Goal: Task Accomplishment & Management: Complete application form

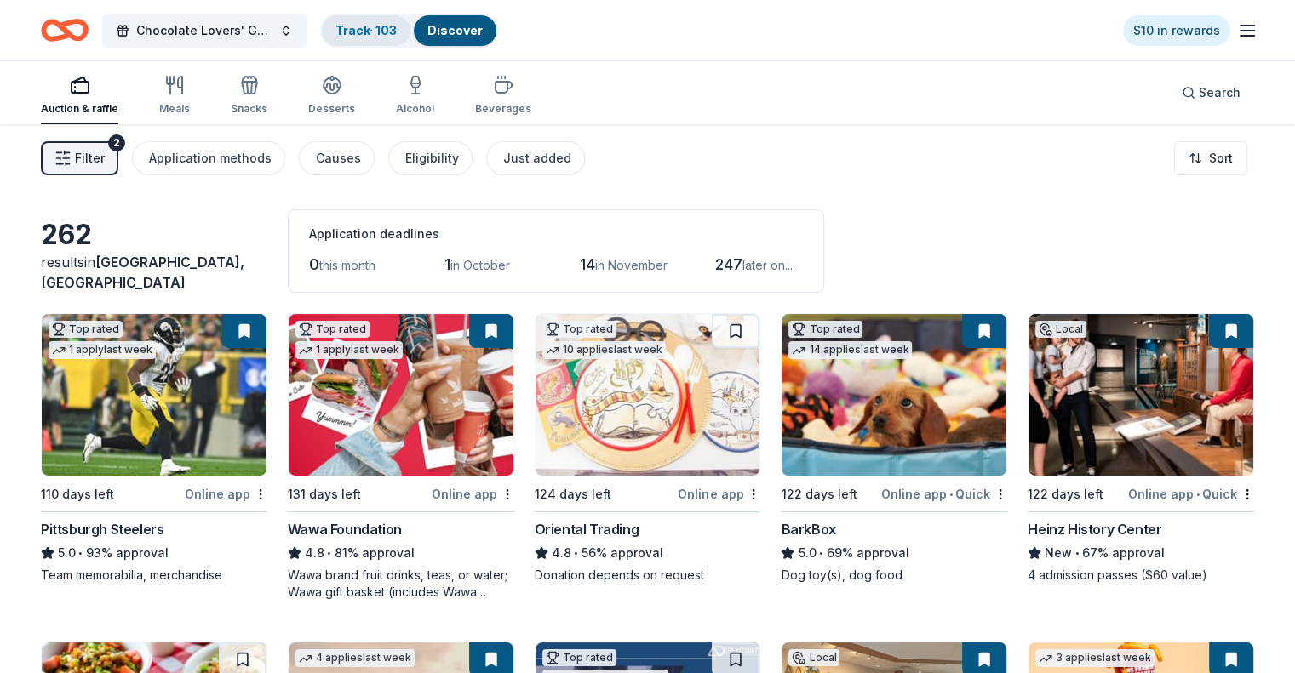
click at [375, 35] on link "Track · 103" at bounding box center [365, 30] width 61 height 14
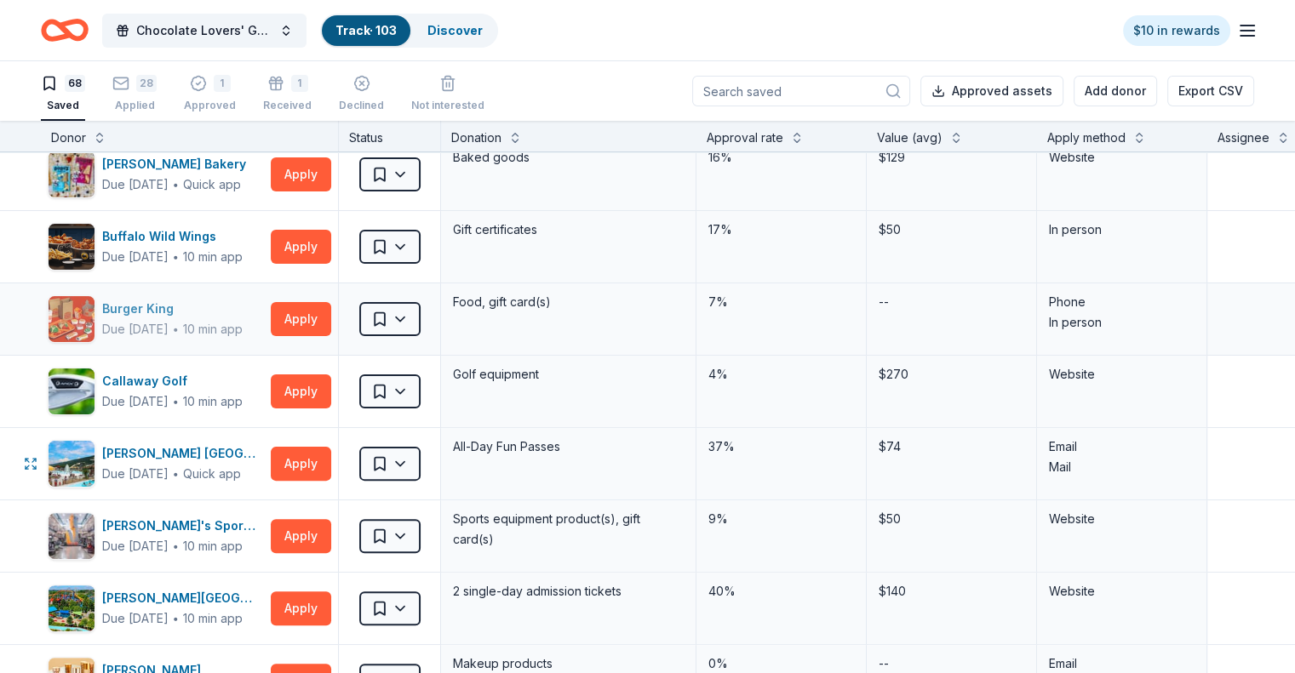
scroll to position [426, 0]
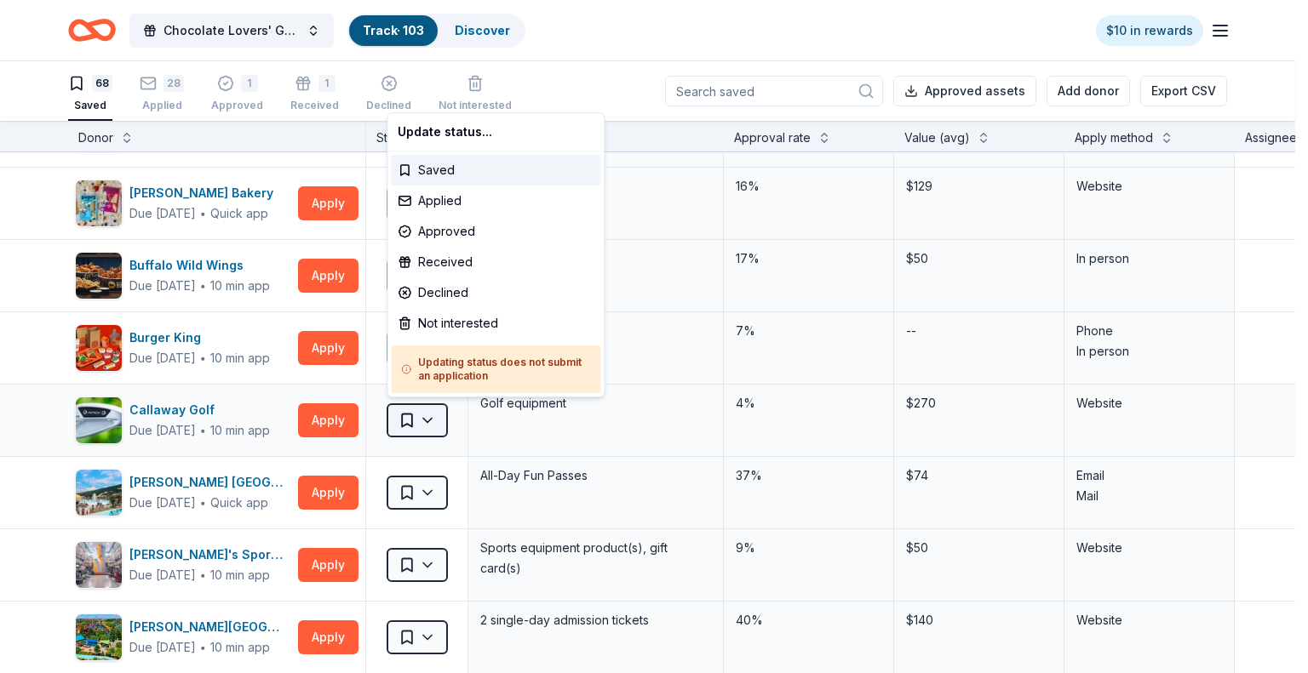
click at [432, 421] on html "Chocolate Lovers' Gala Track · 103 Discover $10 in rewards 68 Saved 28 Applied …" at bounding box center [654, 336] width 1308 height 673
click at [446, 201] on div "Applied" at bounding box center [495, 201] width 209 height 31
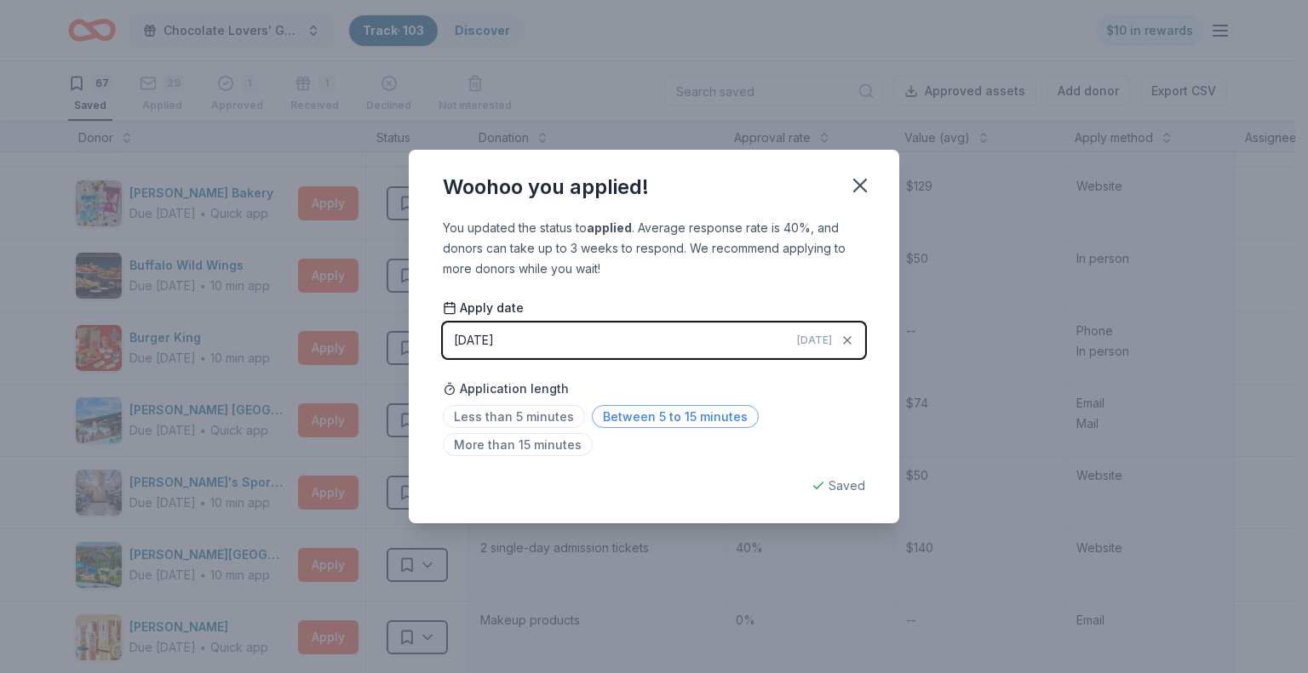
click at [652, 415] on span "Between 5 to 15 minutes" at bounding box center [675, 416] width 167 height 23
click at [854, 178] on icon "button" at bounding box center [860, 186] width 24 height 24
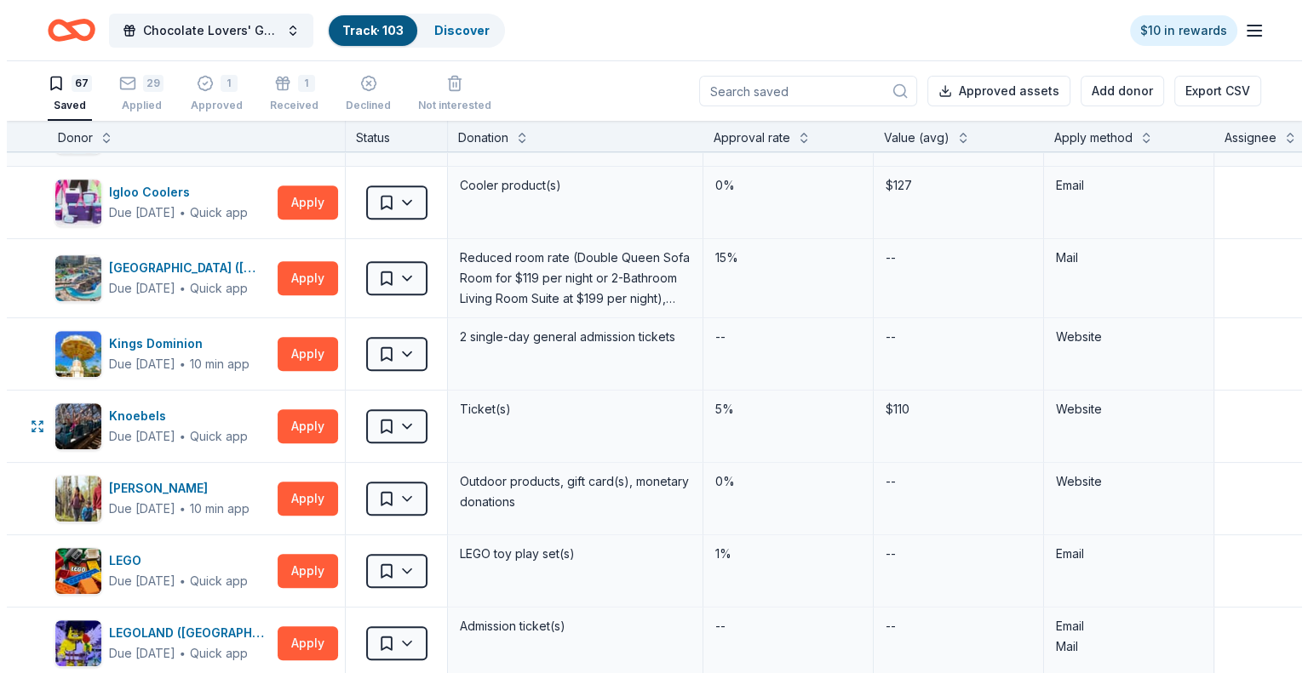
scroll to position [1107, 0]
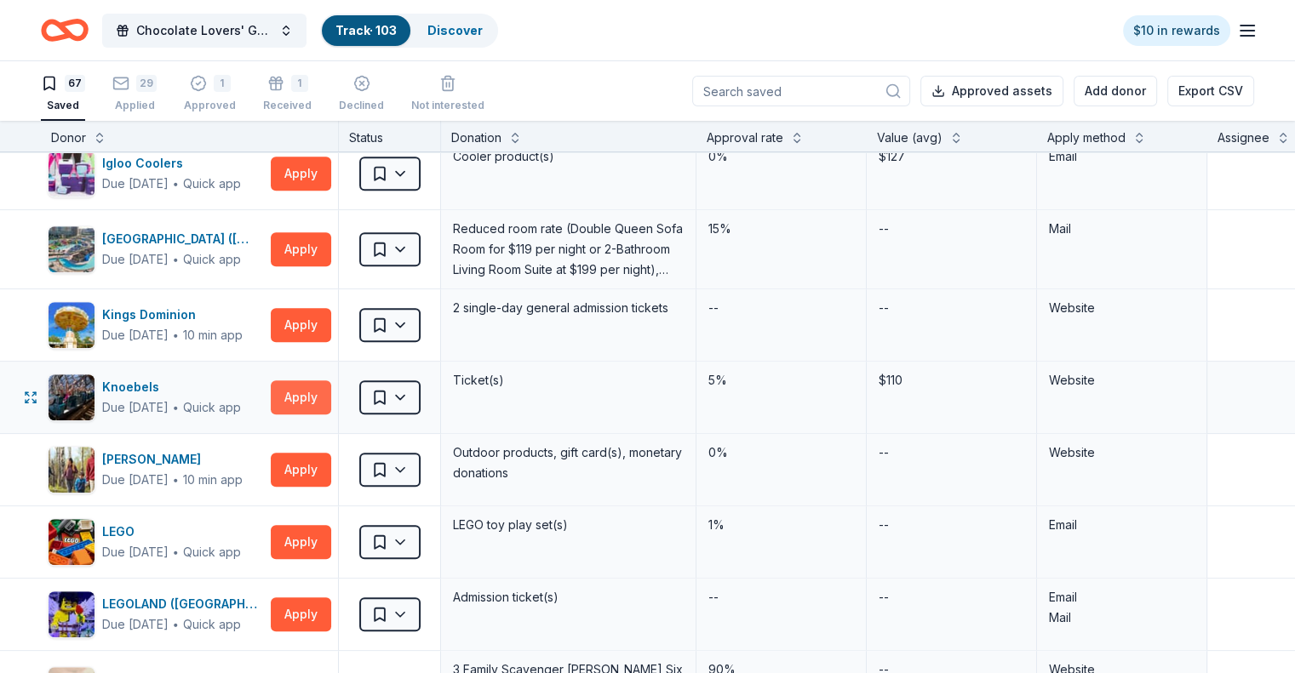
click at [326, 391] on button "Apply" at bounding box center [301, 398] width 60 height 34
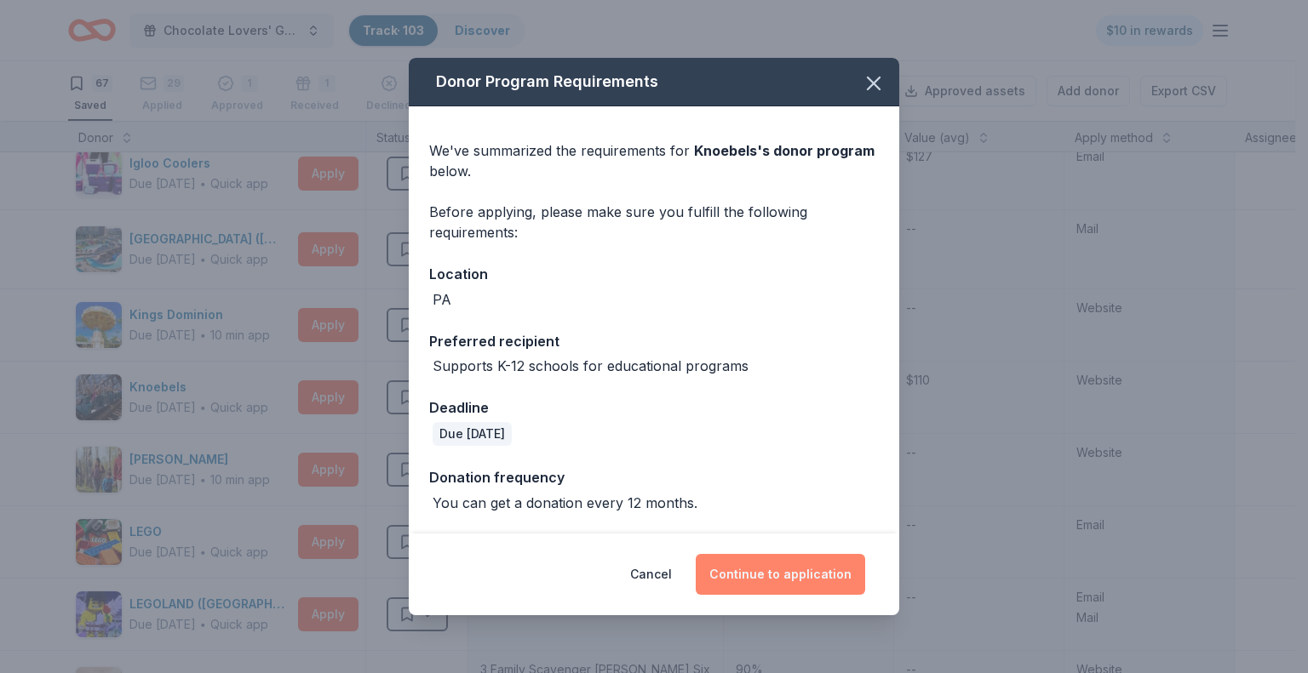
click at [805, 564] on button "Continue to application" at bounding box center [780, 574] width 169 height 41
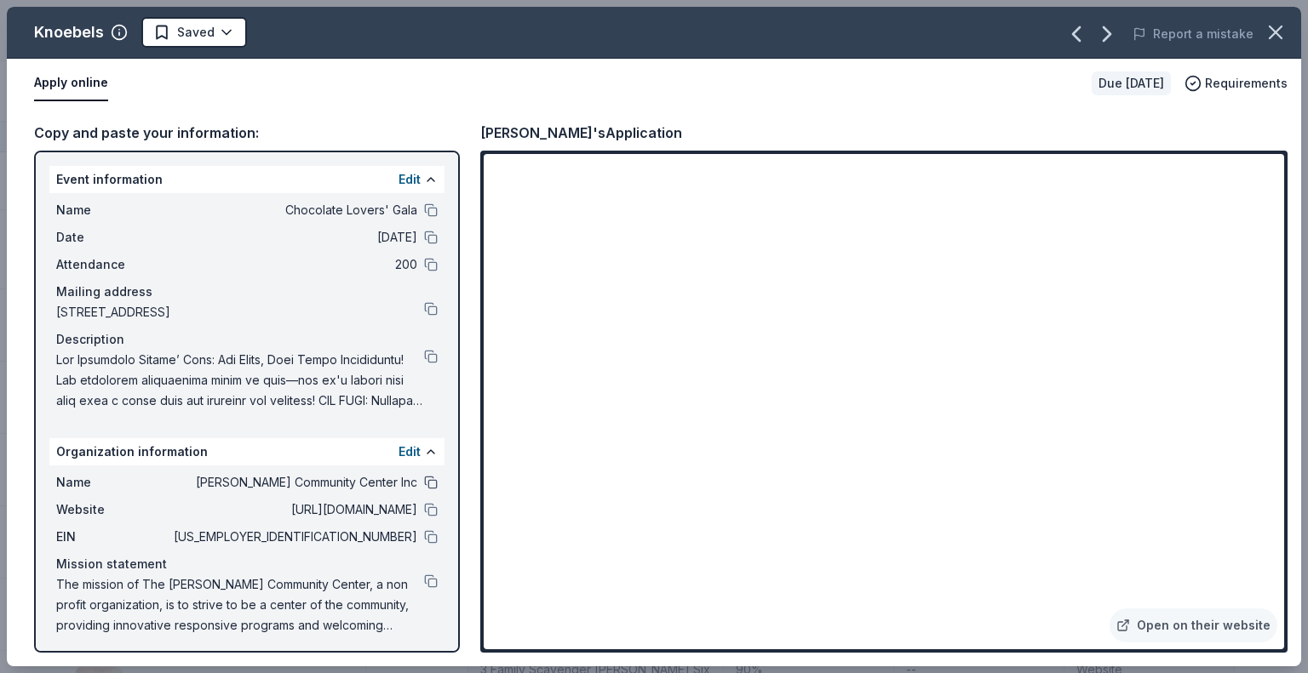
click at [424, 482] on button at bounding box center [431, 483] width 14 height 14
click at [424, 214] on button at bounding box center [431, 210] width 14 height 14
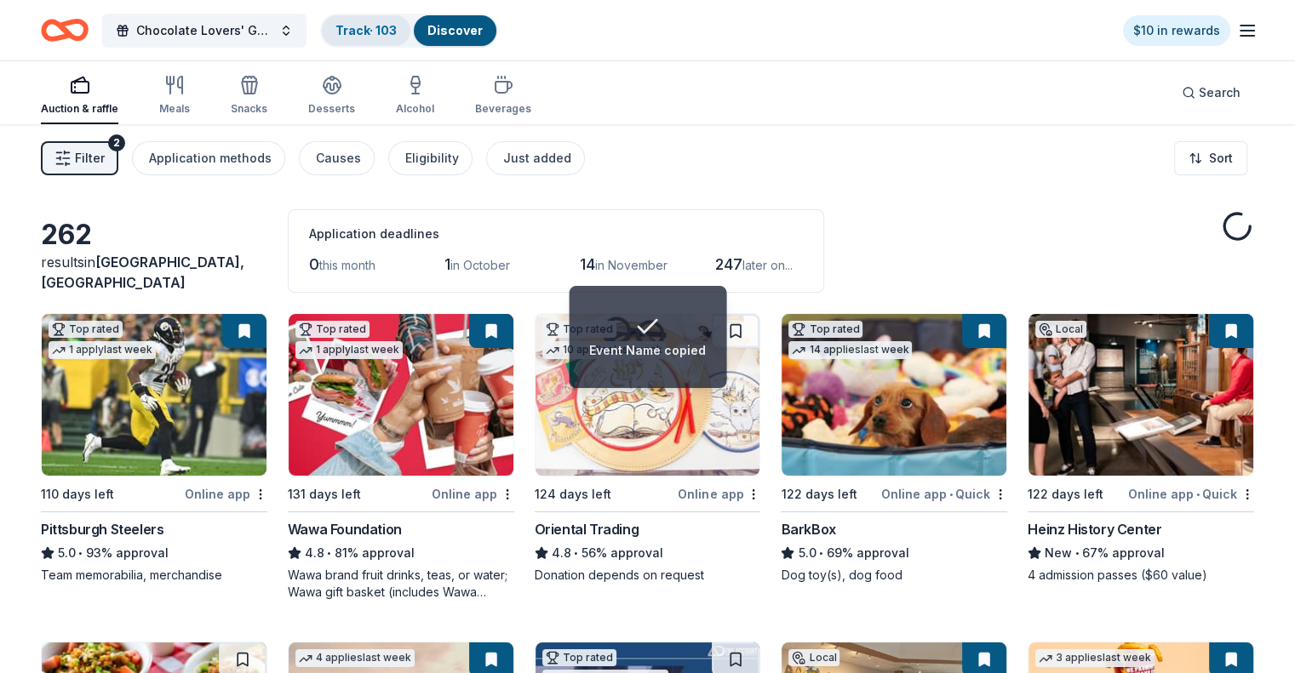
click at [390, 23] on link "Track · 103" at bounding box center [365, 30] width 61 height 14
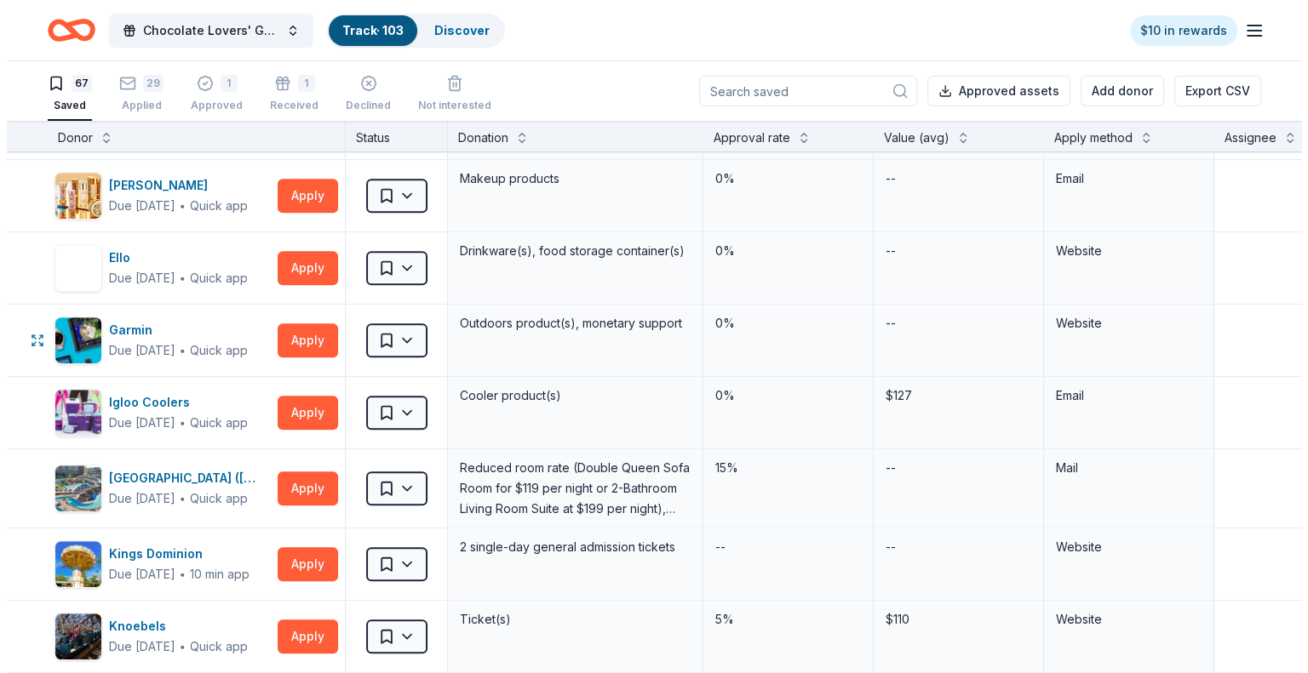
scroll to position [937, 0]
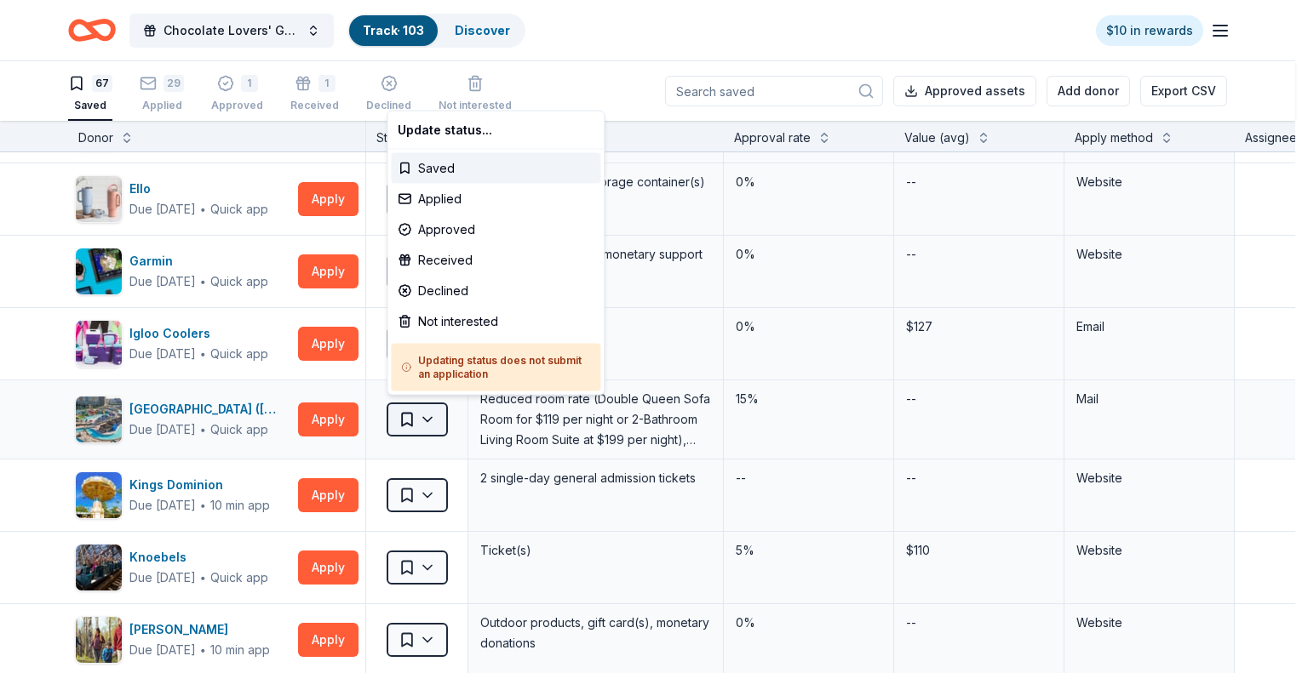
click at [430, 410] on html "Chocolate Lovers' Gala Track · 103 Discover $10 in rewards 67 Saved 29 Applied …" at bounding box center [654, 336] width 1308 height 673
click at [403, 193] on div "Applied" at bounding box center [495, 199] width 209 height 31
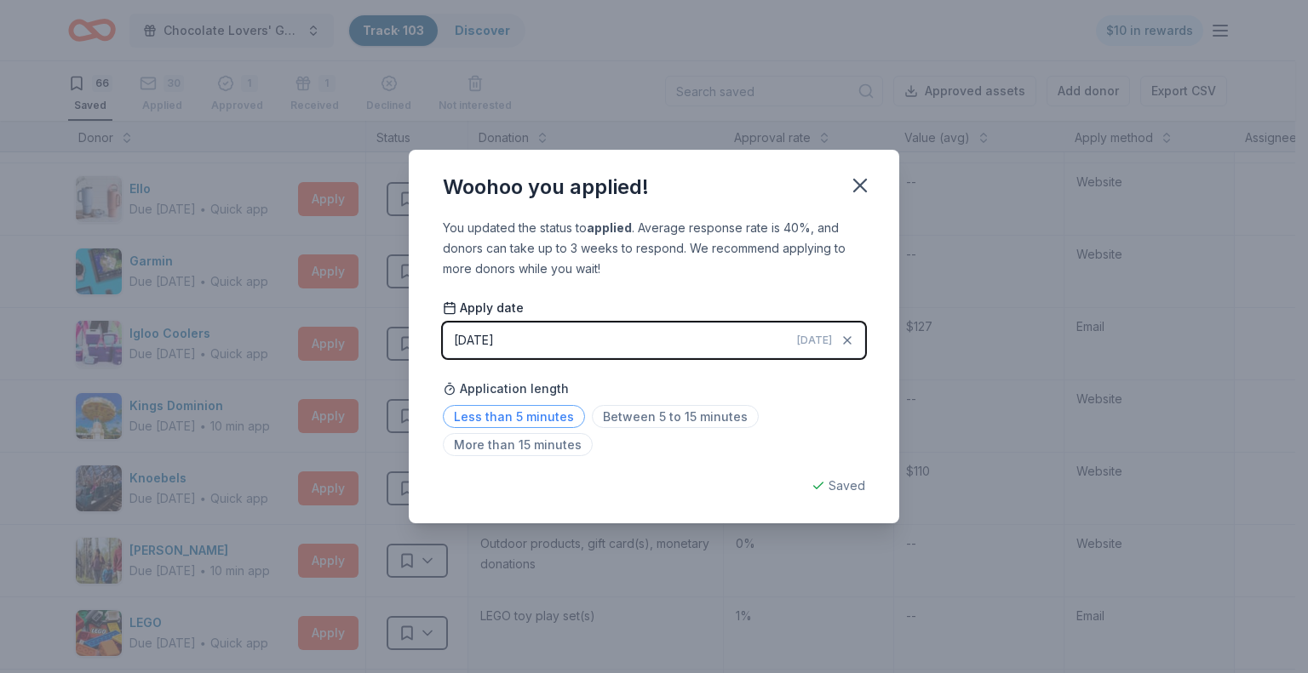
click at [546, 418] on span "Less than 5 minutes" at bounding box center [514, 416] width 142 height 23
click at [860, 187] on icon "button" at bounding box center [860, 186] width 24 height 24
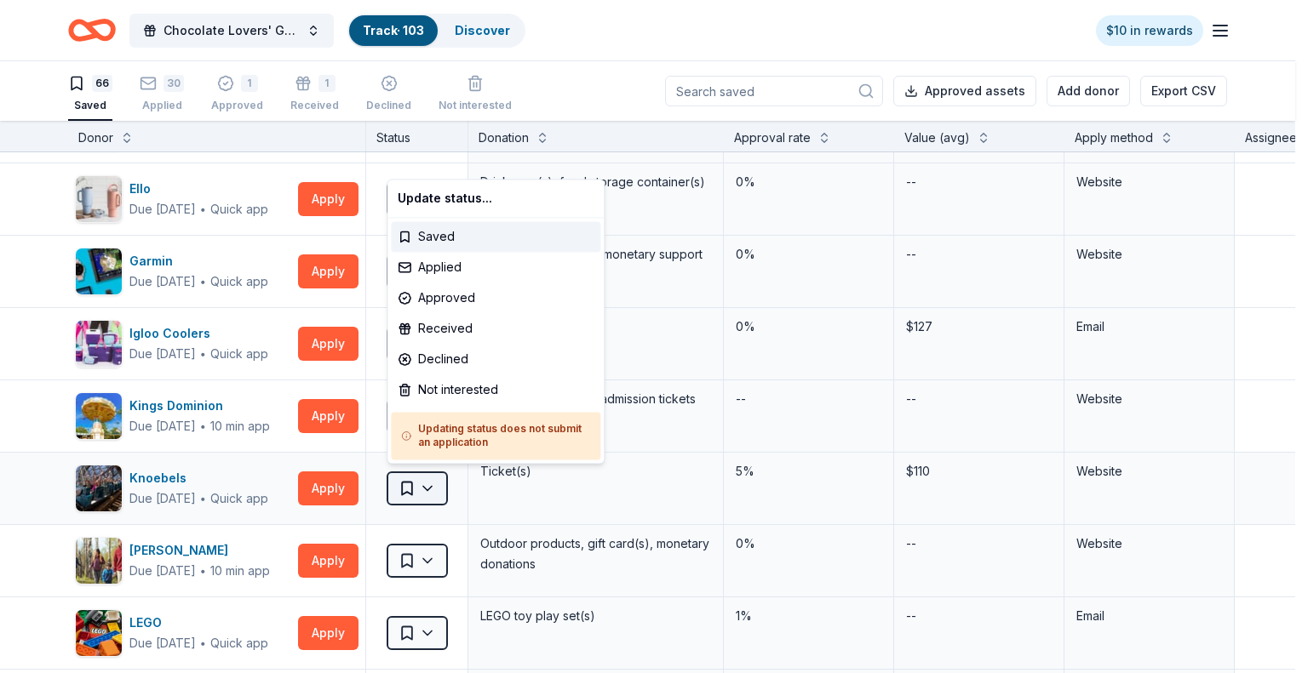
click at [419, 484] on html "Chocolate Lovers' Gala Track · 103 Discover $10 in rewards 66 Saved 30 Applied …" at bounding box center [654, 336] width 1308 height 673
click at [439, 263] on div "Applied" at bounding box center [495, 267] width 209 height 31
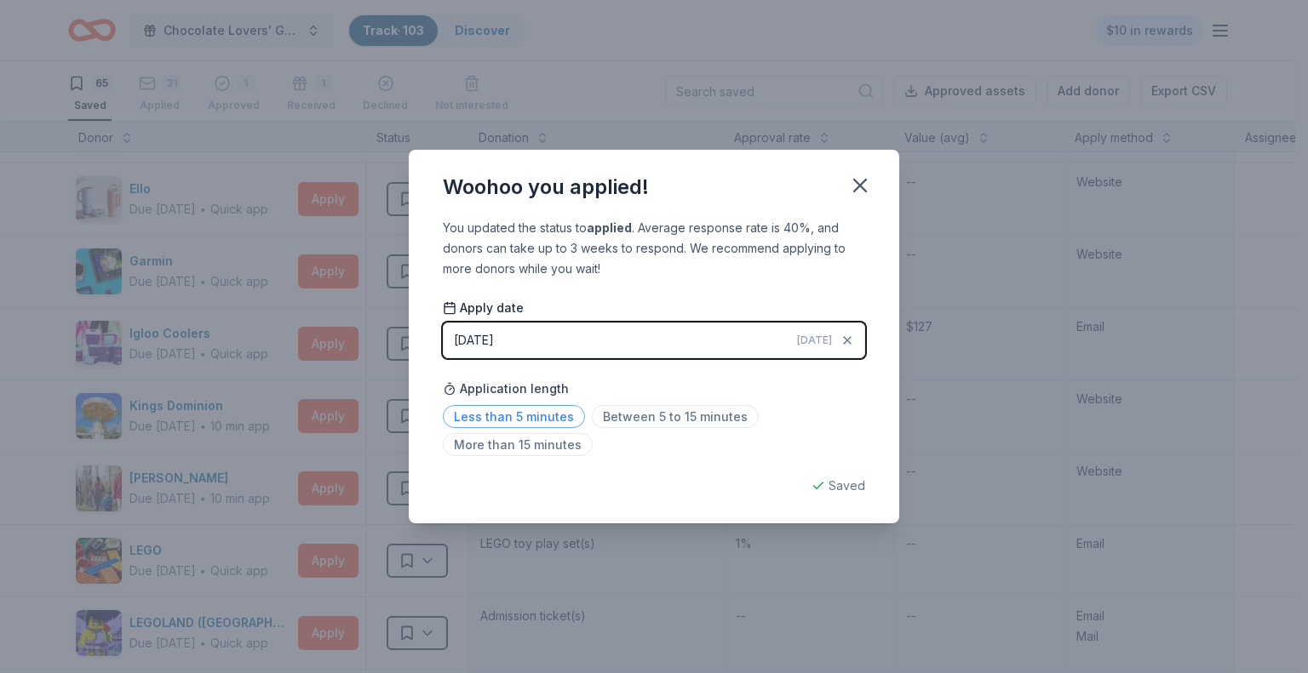
click at [517, 419] on span "Less than 5 minutes" at bounding box center [514, 416] width 142 height 23
click at [862, 191] on icon "button" at bounding box center [860, 186] width 24 height 24
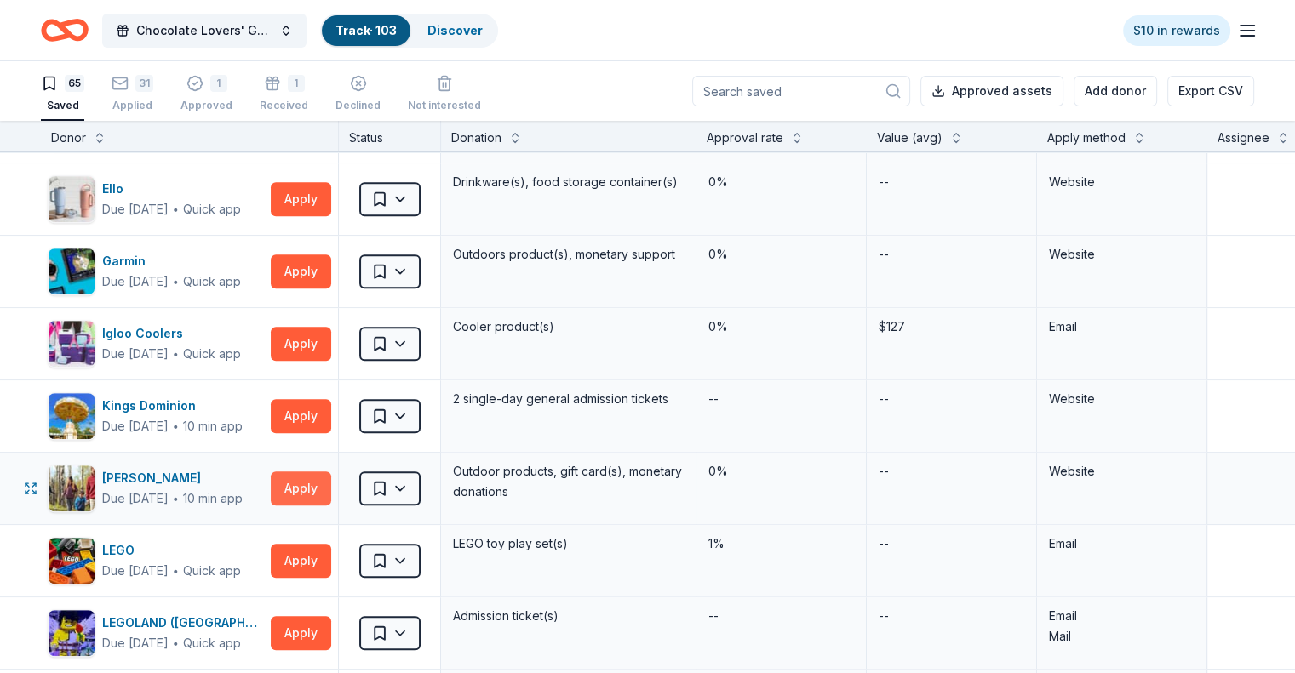
click at [327, 478] on button "Apply" at bounding box center [301, 489] width 60 height 34
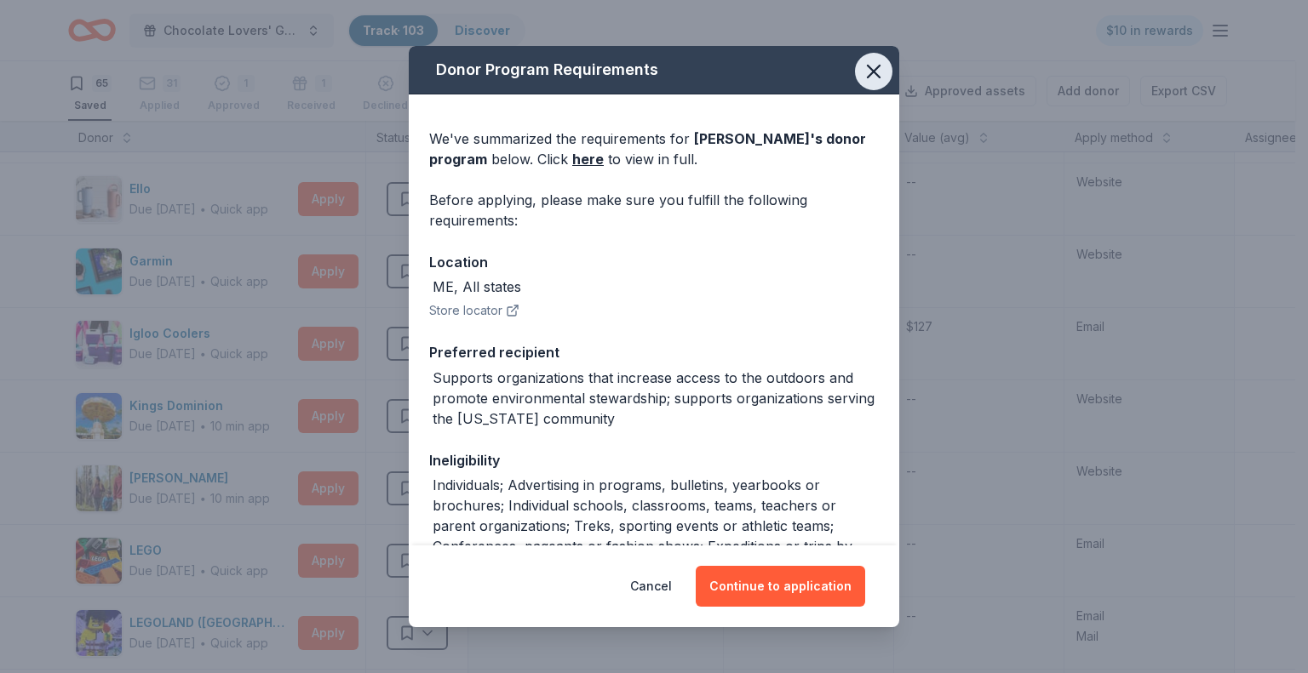
click at [862, 66] on icon "button" at bounding box center [874, 72] width 24 height 24
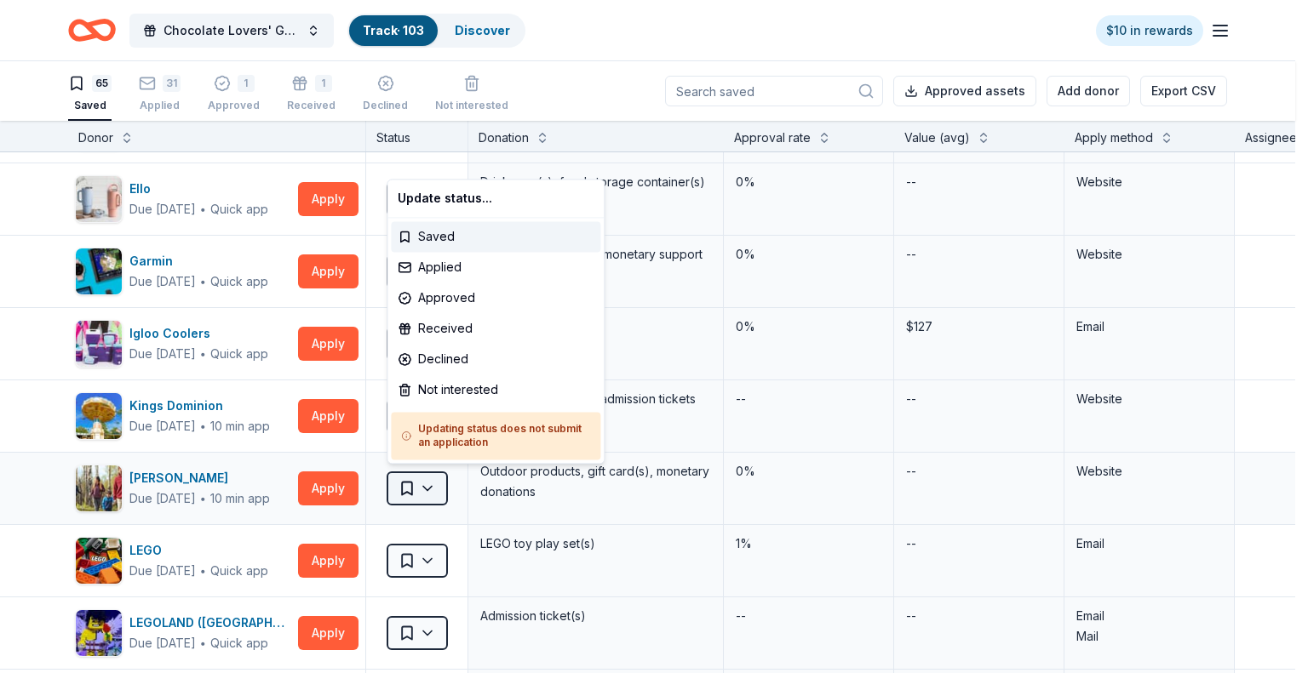
click at [409, 482] on html "Chocolate Lovers' Gala Track · 103 Discover $10 in rewards 65 Saved 31 Applied …" at bounding box center [654, 336] width 1308 height 673
click at [446, 384] on div "Not interested" at bounding box center [495, 390] width 209 height 31
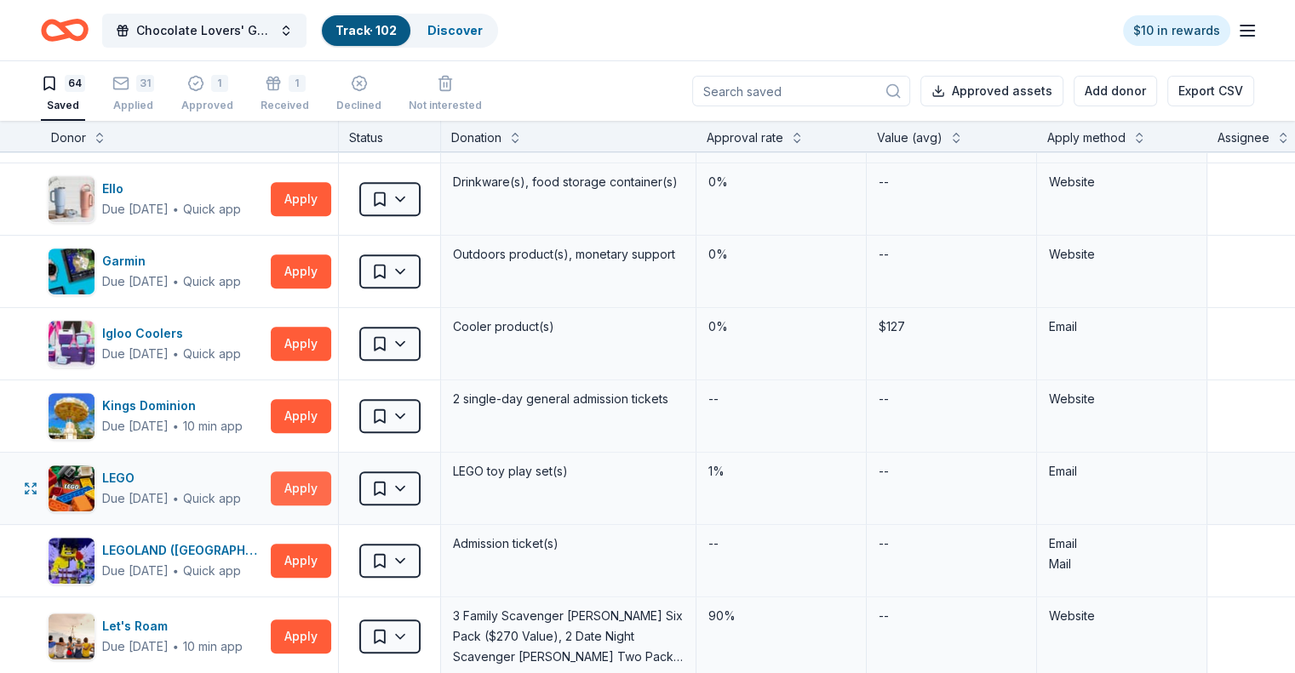
click at [331, 484] on button "Apply" at bounding box center [301, 489] width 60 height 34
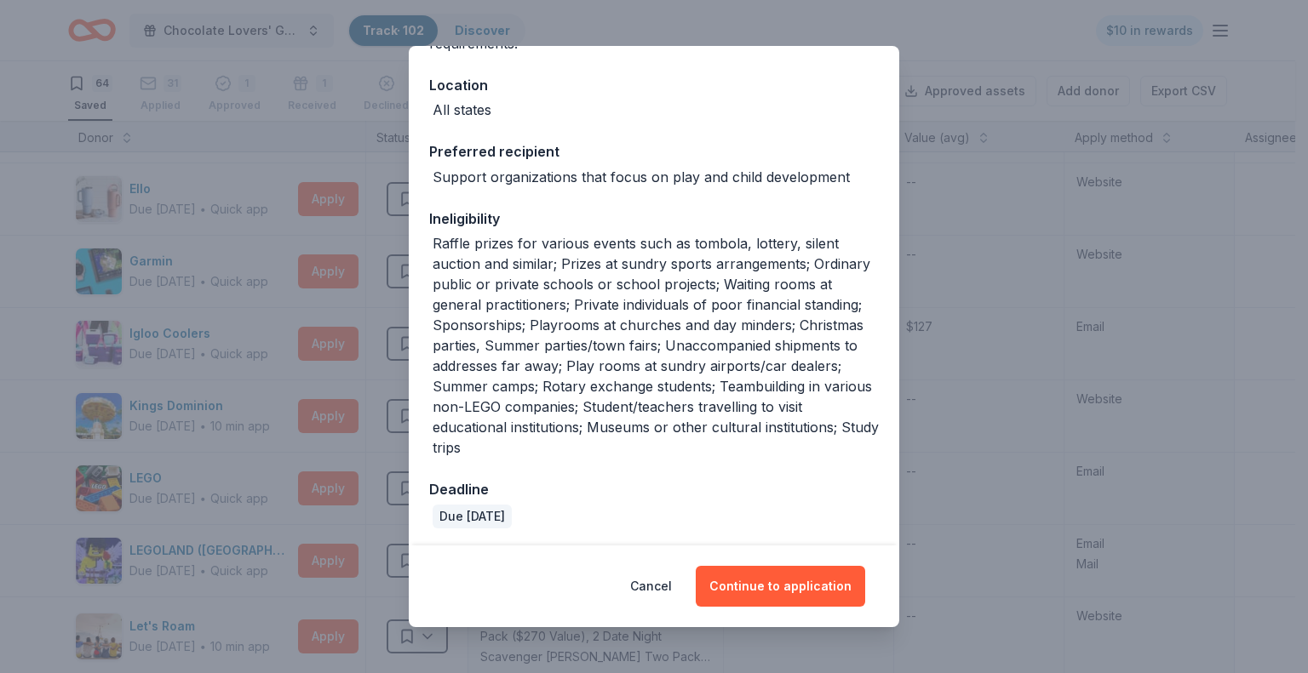
scroll to position [179, 0]
click at [764, 581] on button "Continue to application" at bounding box center [780, 586] width 169 height 41
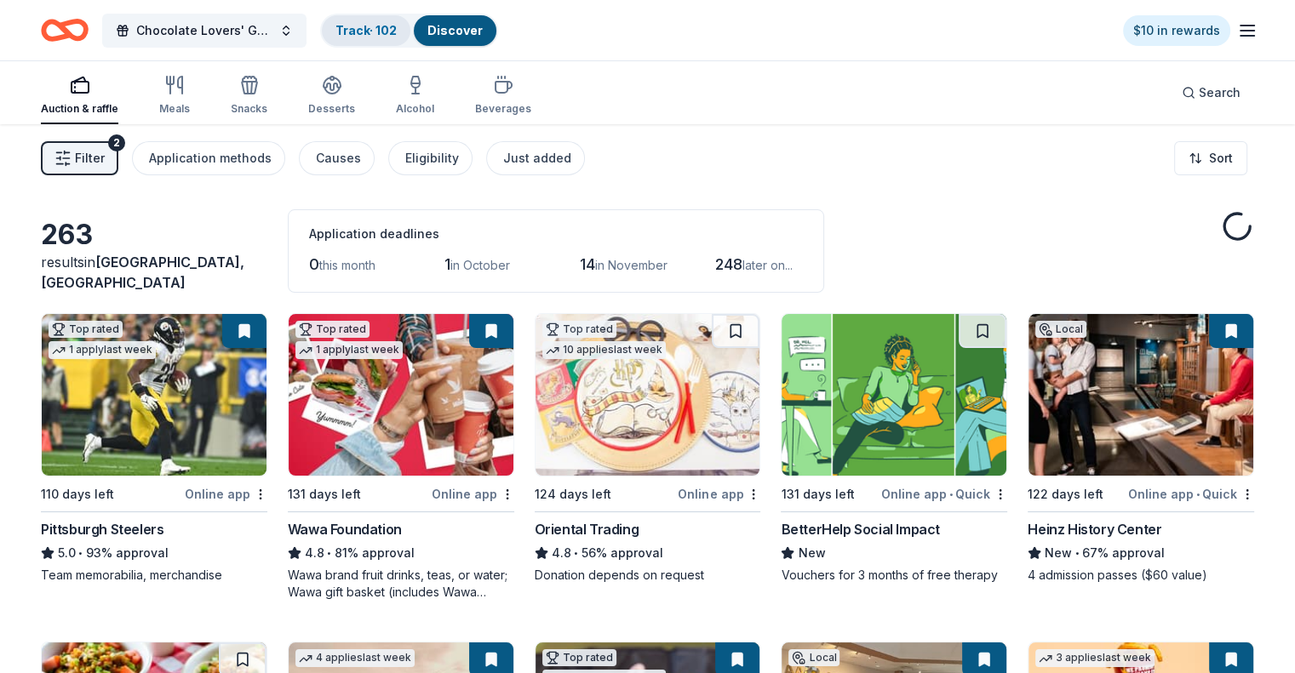
click at [384, 33] on link "Track · 102" at bounding box center [365, 30] width 61 height 14
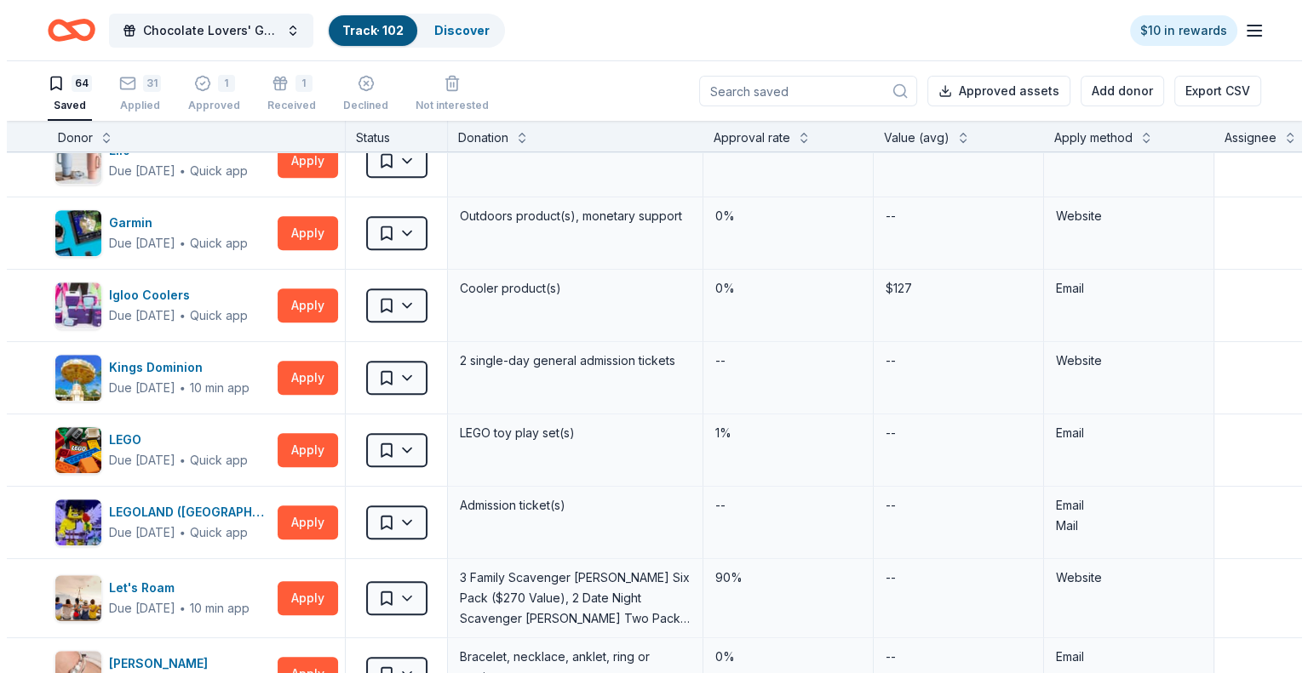
scroll to position [1022, 0]
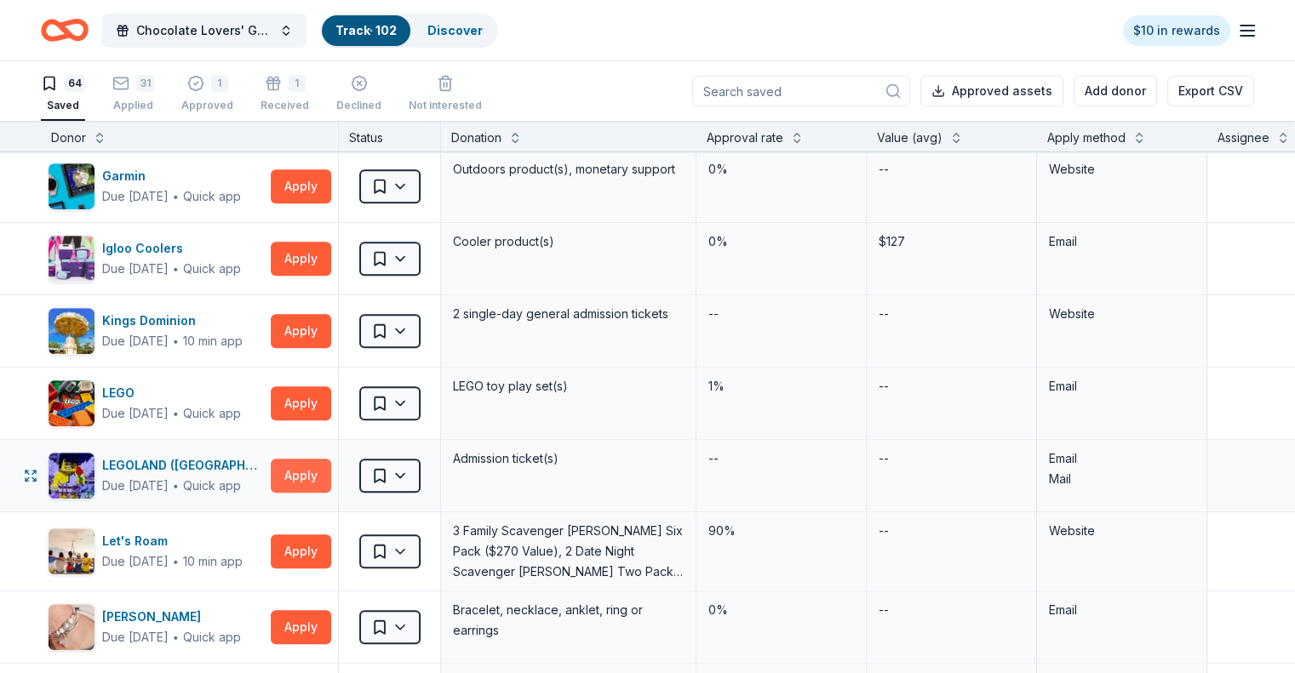
click at [317, 462] on button "Apply" at bounding box center [301, 476] width 60 height 34
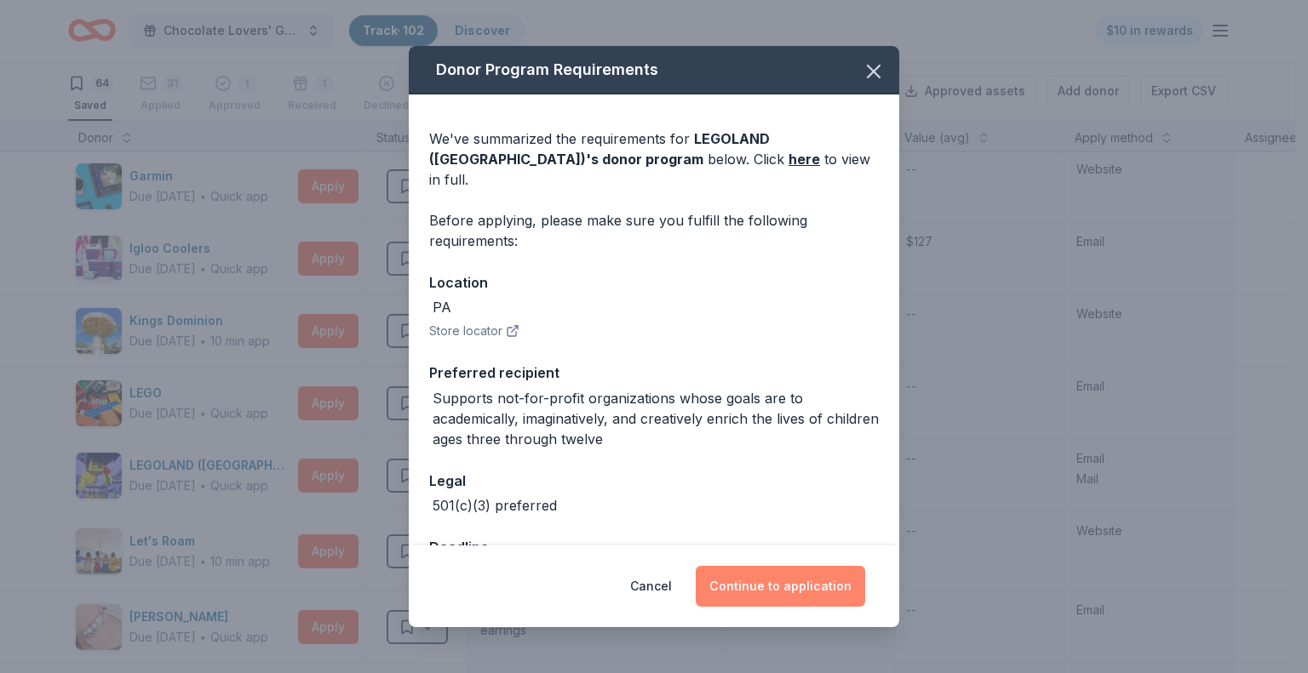
click at [766, 588] on button "Continue to application" at bounding box center [780, 586] width 169 height 41
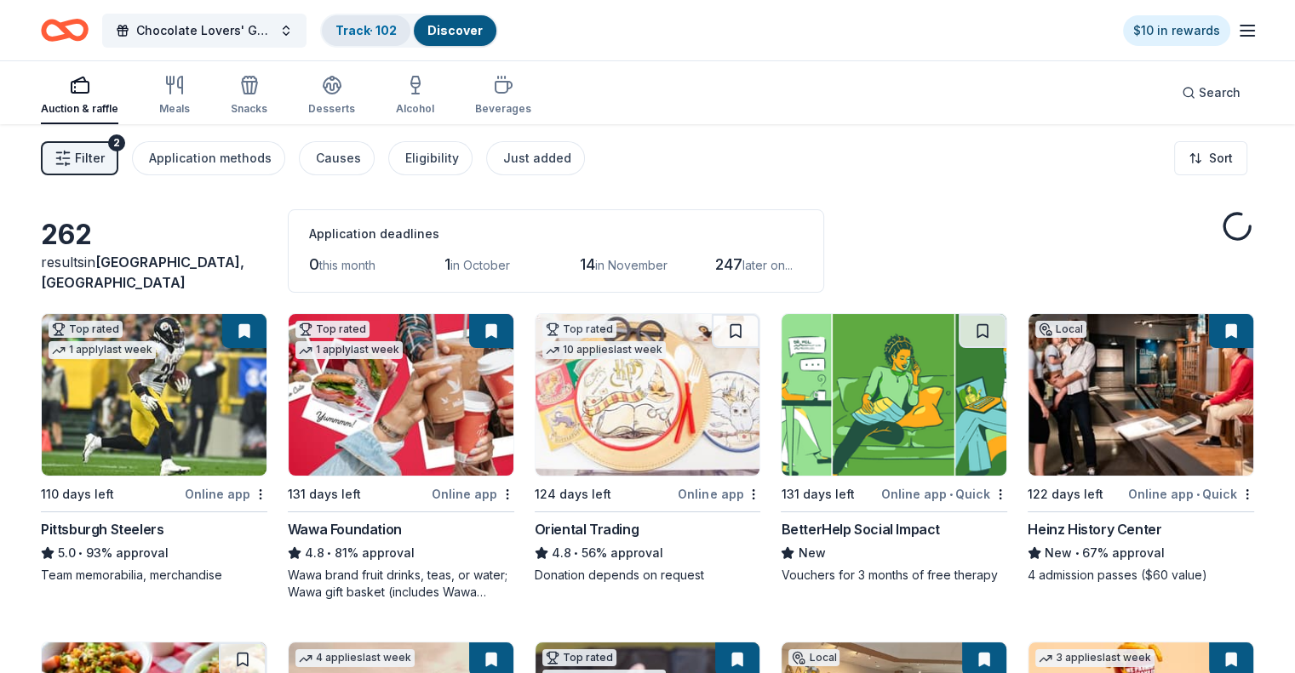
click at [381, 30] on link "Track · 102" at bounding box center [365, 30] width 61 height 14
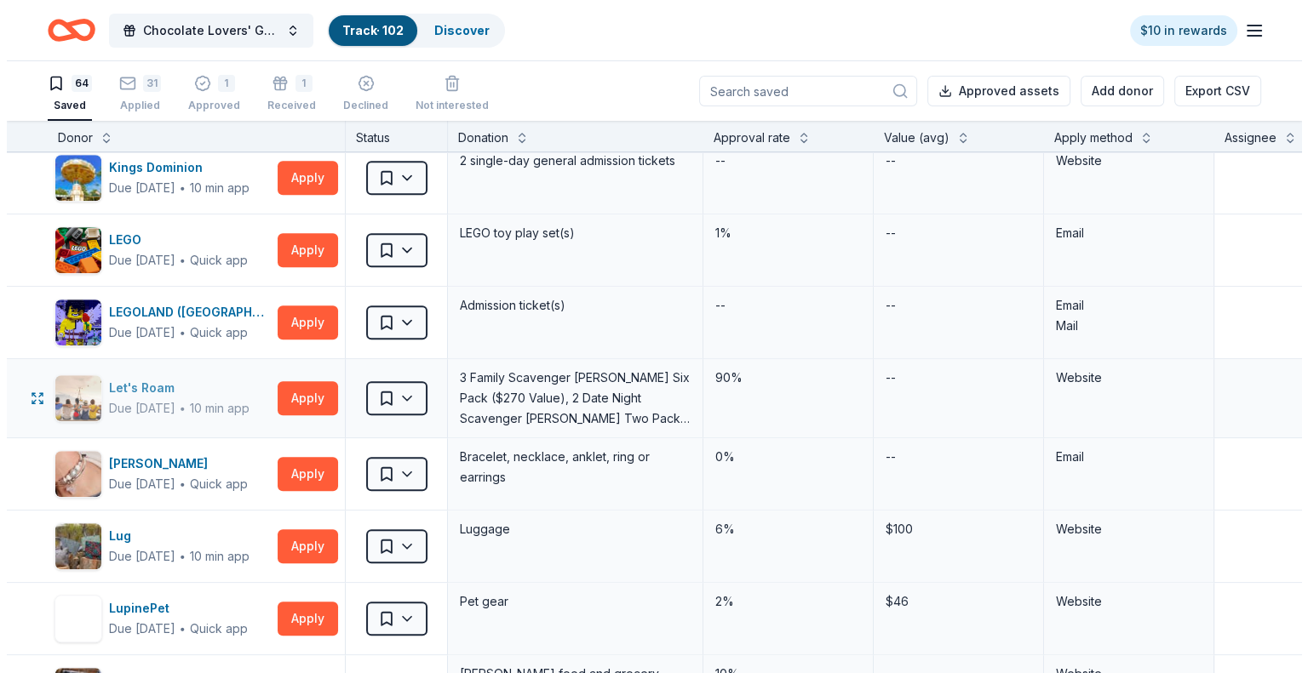
scroll to position [1277, 0]
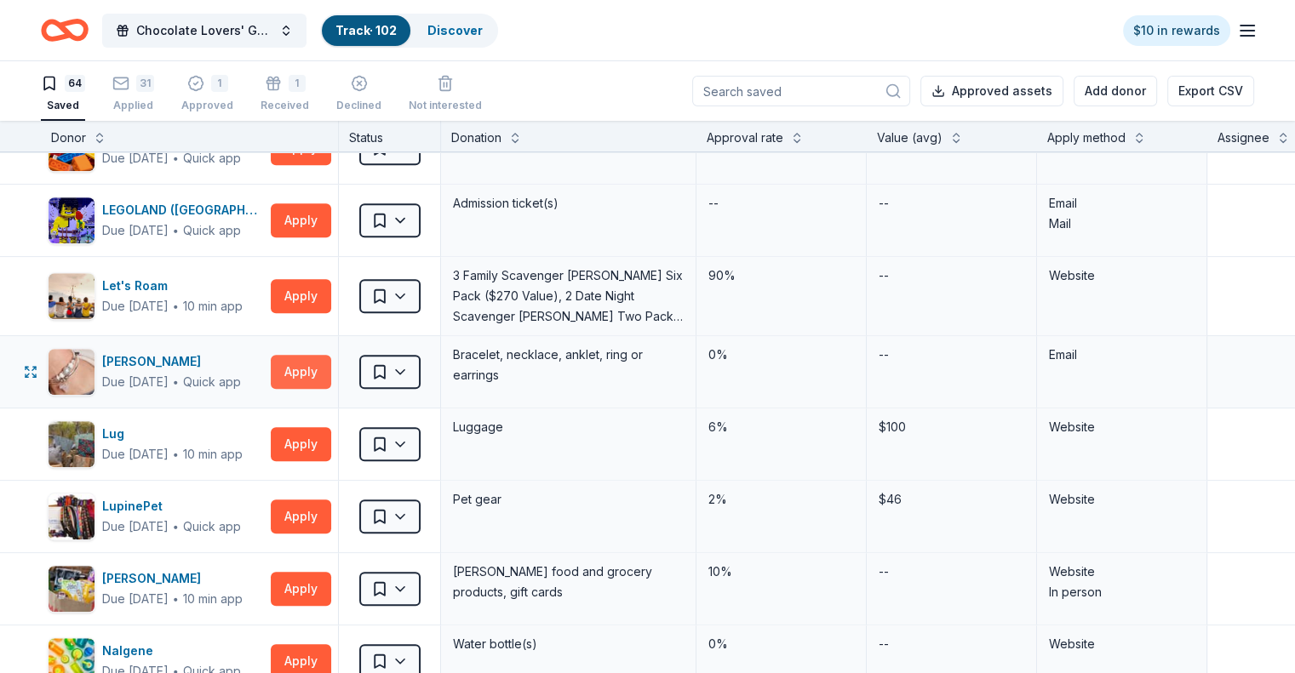
click at [331, 364] on button "Apply" at bounding box center [301, 372] width 60 height 34
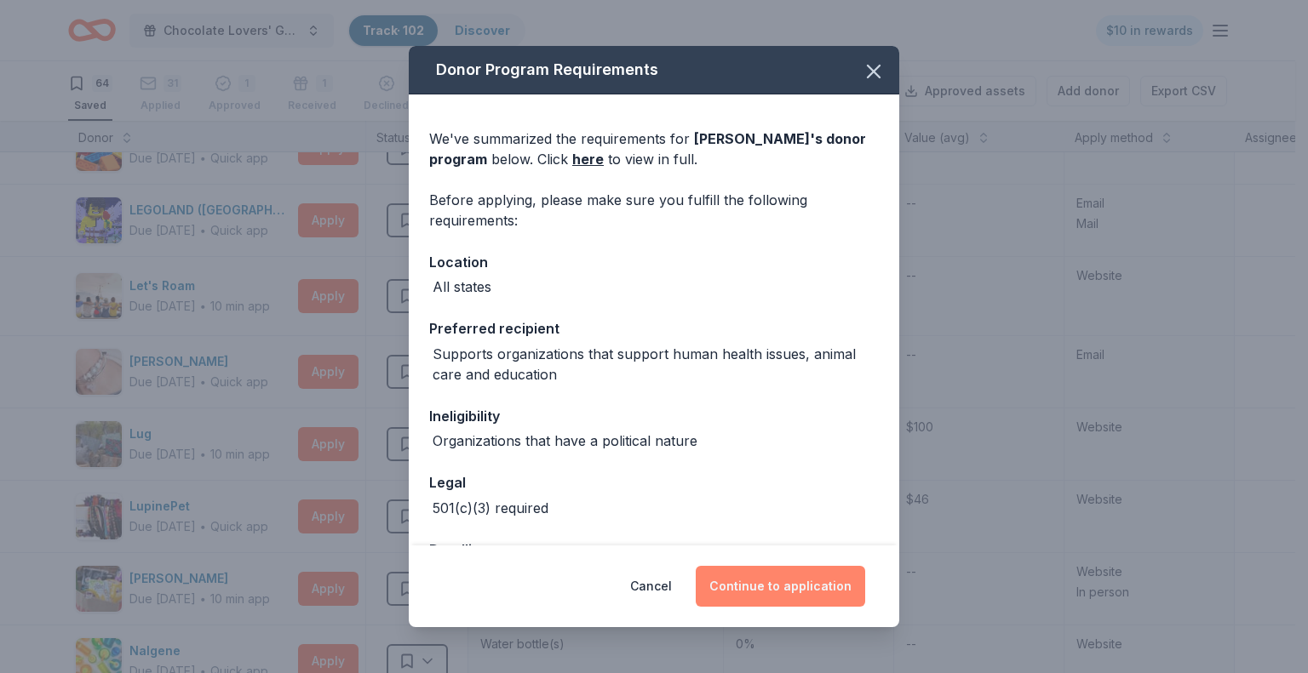
click at [786, 585] on button "Continue to application" at bounding box center [780, 586] width 169 height 41
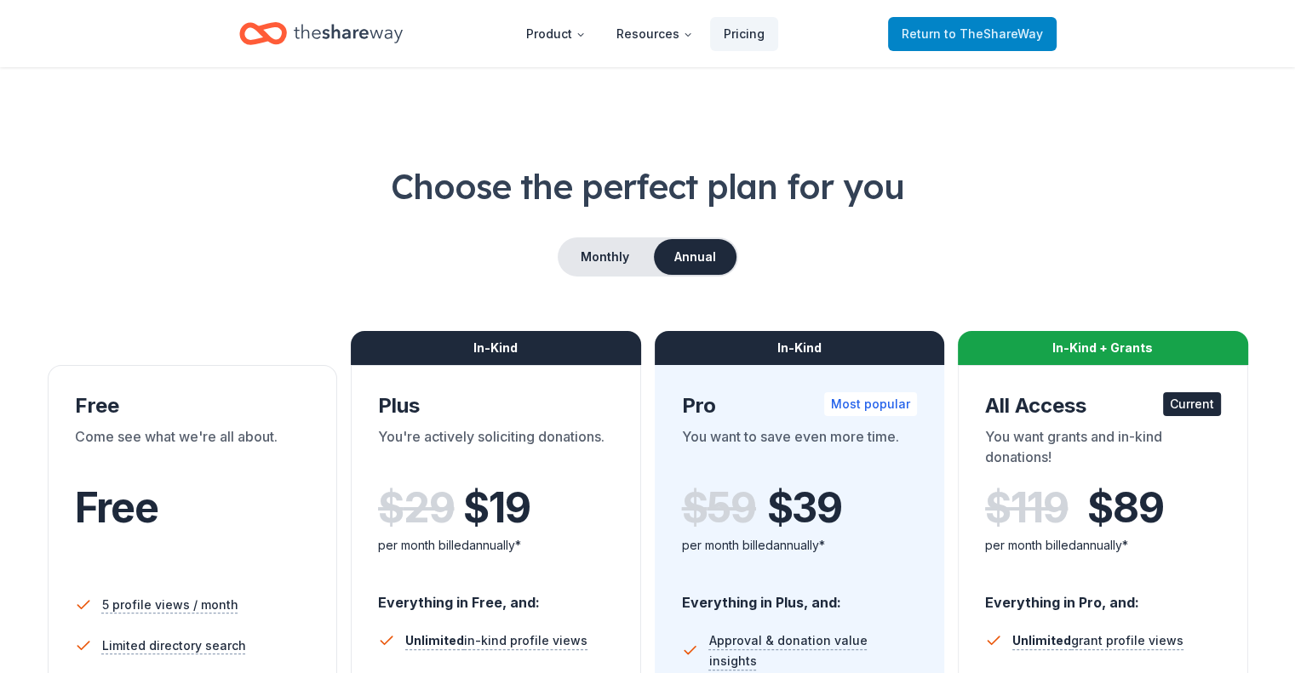
click at [937, 40] on span "Return to TheShareWay" at bounding box center [972, 34] width 141 height 20
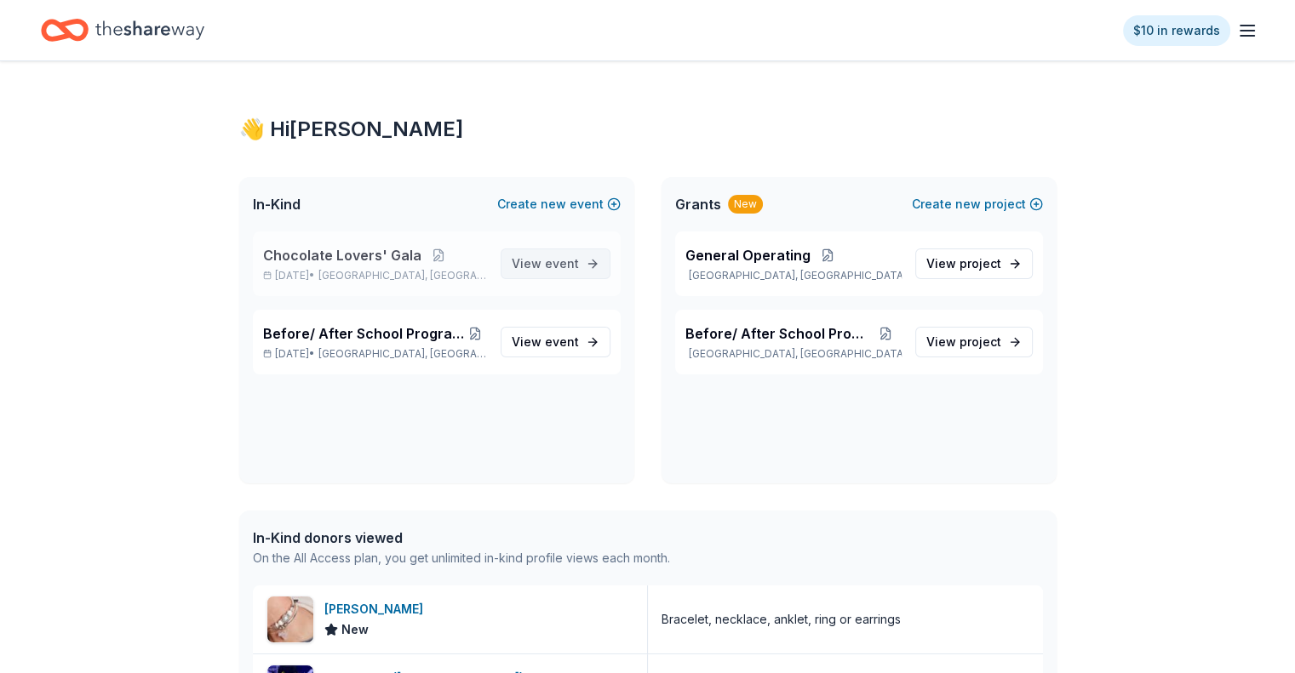
click at [564, 267] on span "event" at bounding box center [562, 263] width 34 height 14
